Goal: Check status: Check status

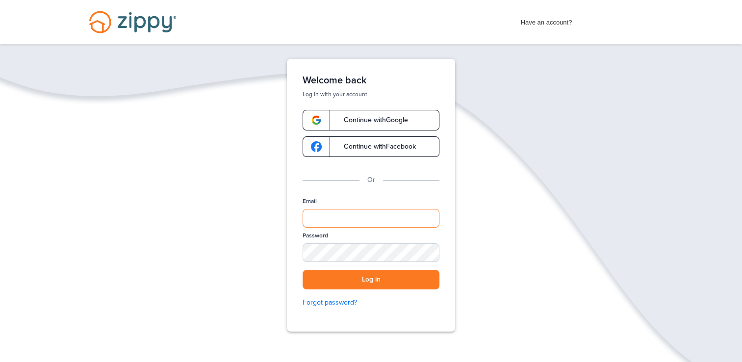
click at [328, 217] on input "Email" at bounding box center [370, 218] width 137 height 19
type input "**********"
click at [346, 241] on div "Password" at bounding box center [370, 250] width 137 height 38
click at [426, 252] on div "SHOW" at bounding box center [427, 252] width 22 height 9
click at [373, 278] on button "Log in" at bounding box center [370, 280] width 137 height 20
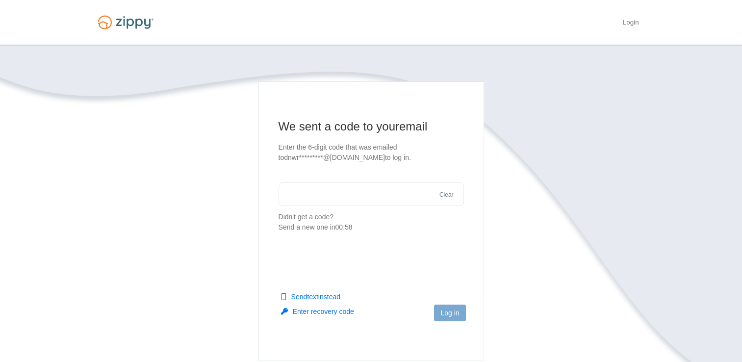
click at [405, 200] on input "text" at bounding box center [370, 194] width 185 height 24
click at [306, 199] on input "text" at bounding box center [370, 194] width 185 height 24
paste input "******"
type input "******"
click at [448, 312] on button "Log in" at bounding box center [449, 312] width 31 height 17
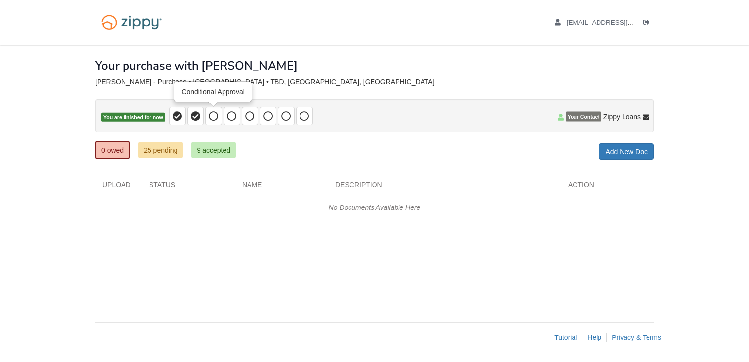
click at [214, 116] on icon at bounding box center [214, 116] width 10 height 10
click at [229, 113] on icon at bounding box center [232, 116] width 10 height 10
click at [213, 153] on link "9 accepted" at bounding box center [213, 150] width 45 height 17
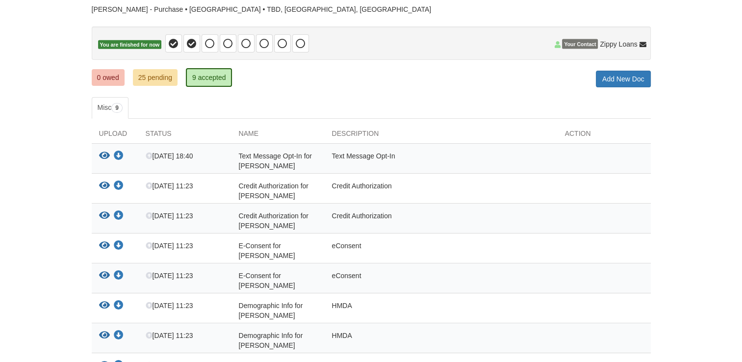
scroll to position [36, 0]
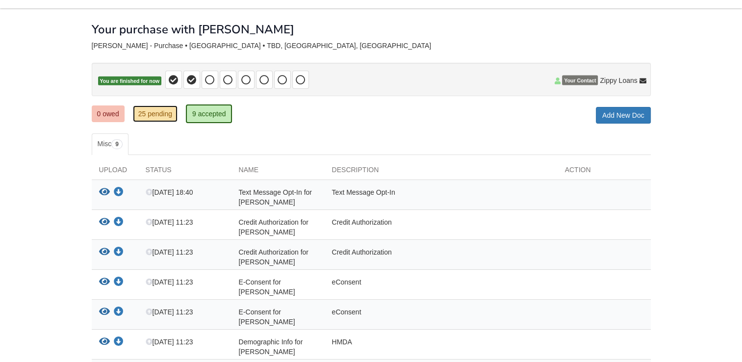
click at [152, 114] on link "25 pending" at bounding box center [155, 113] width 45 height 17
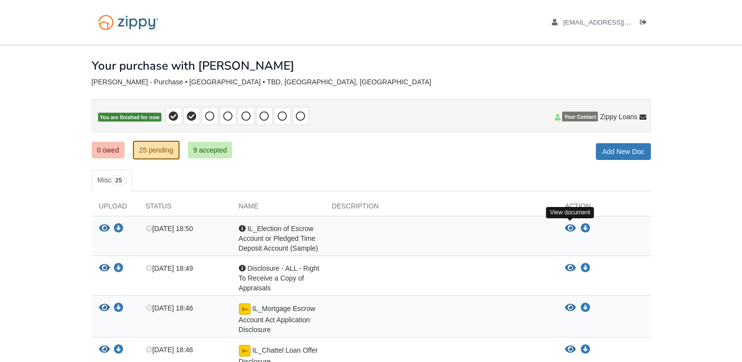
click at [571, 226] on icon "View IL_Election of Escrow Account or Pledged Time Deposit Account (Sample)" at bounding box center [570, 229] width 11 height 10
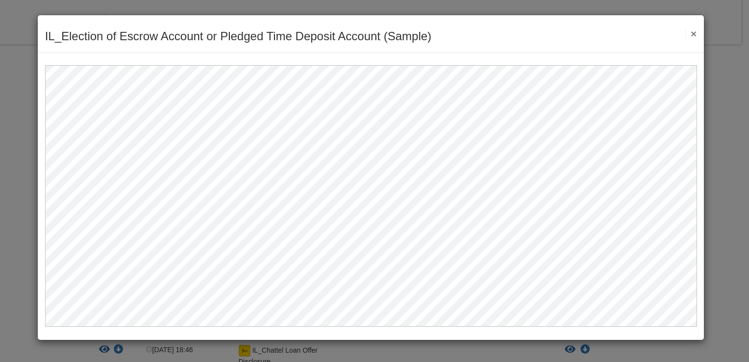
click at [694, 32] on button "×" at bounding box center [690, 33] width 11 height 10
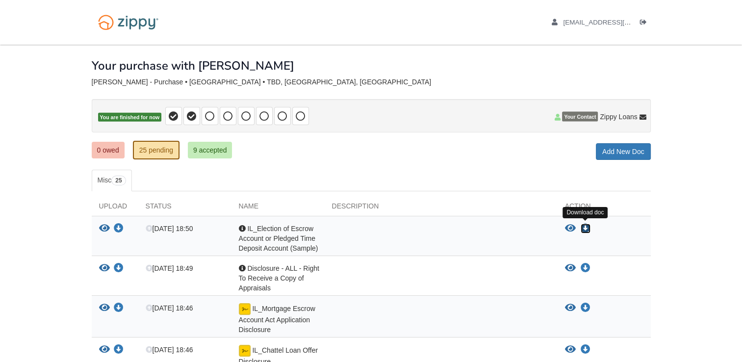
click at [585, 224] on icon "Download IL_Election of Escrow Account or Pledged Time Deposit Account (Sample)" at bounding box center [585, 229] width 10 height 10
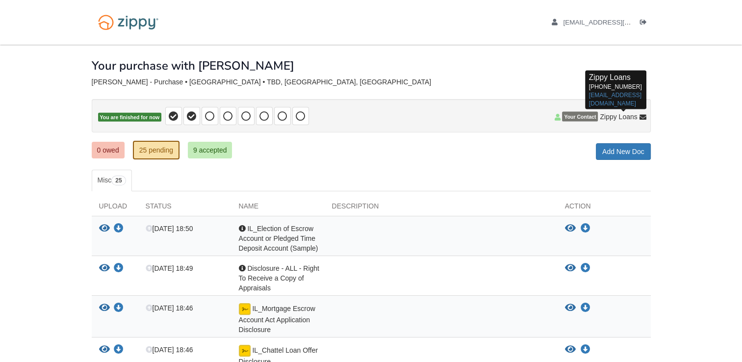
click at [642, 116] on icon at bounding box center [642, 117] width 7 height 7
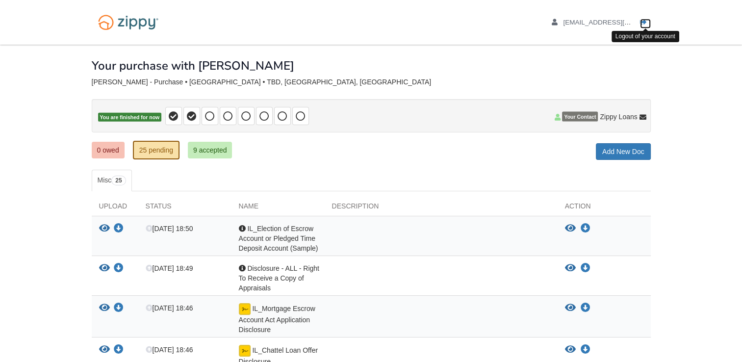
click at [645, 23] on icon "Log out" at bounding box center [643, 22] width 7 height 7
